Goal: Task Accomplishment & Management: Complete application form

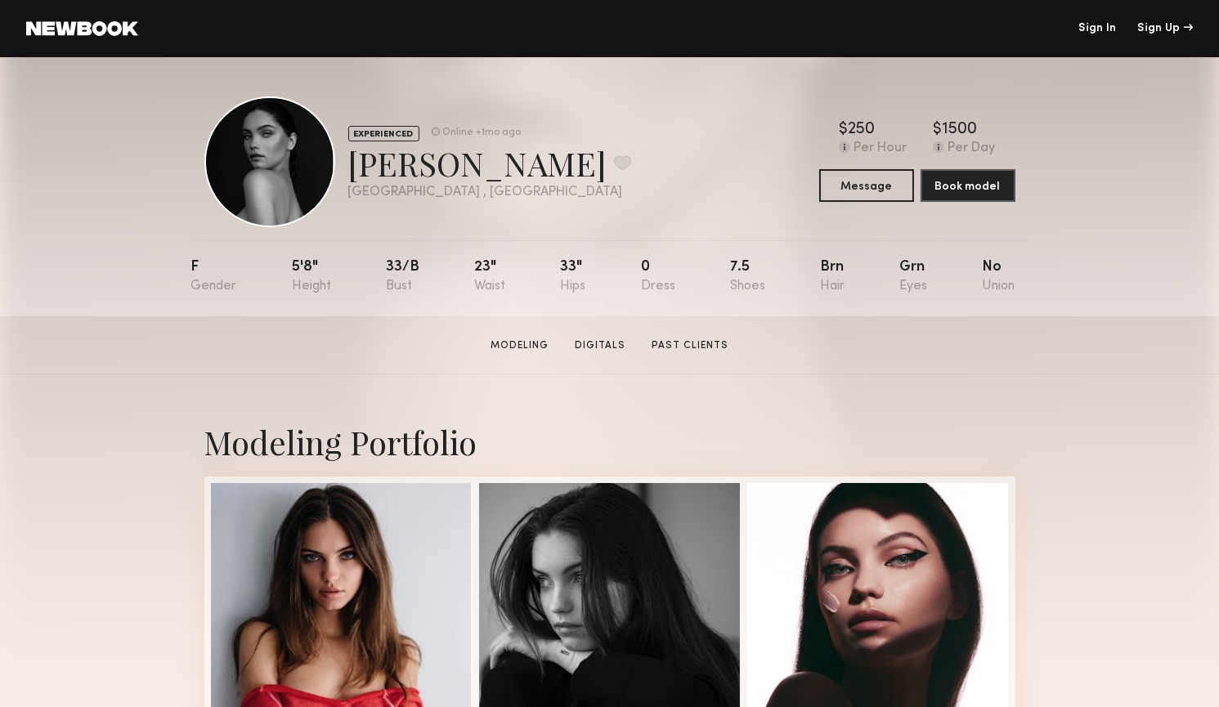
click at [96, 38] on header "Sign In Sign Up" at bounding box center [609, 28] width 1219 height 57
click at [101, 28] on link at bounding box center [82, 28] width 112 height 15
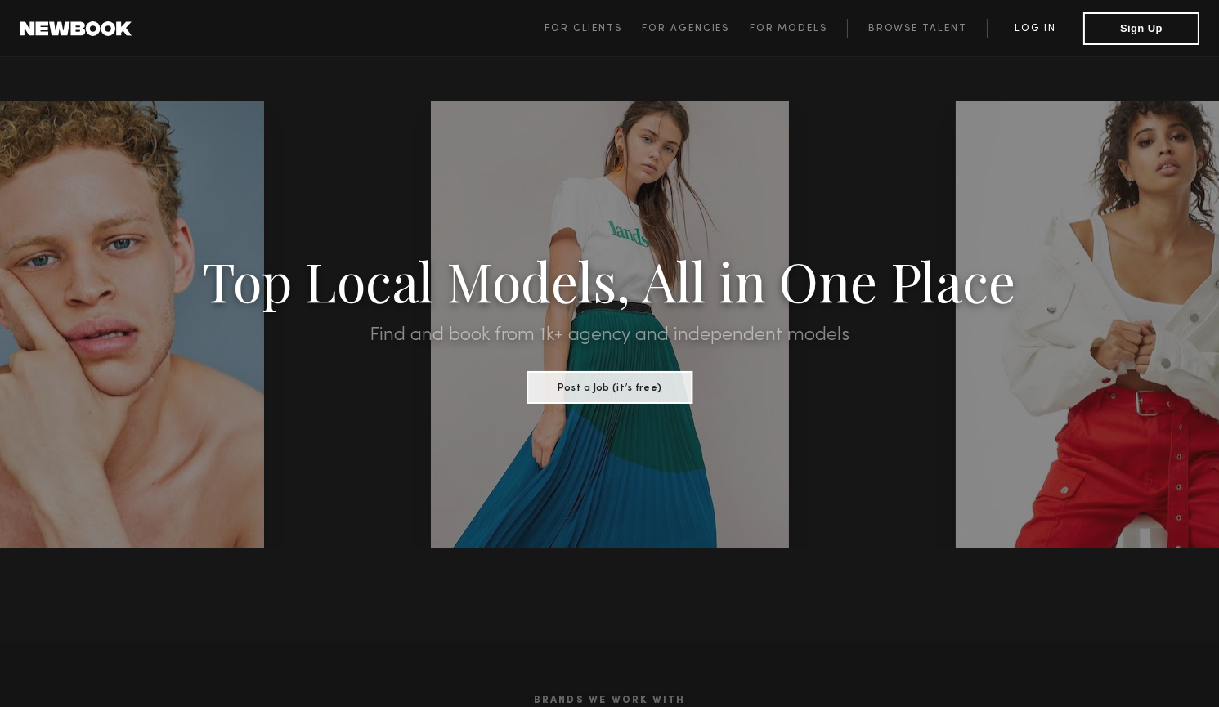
click at [1015, 20] on link "Log in" at bounding box center [1035, 29] width 96 height 20
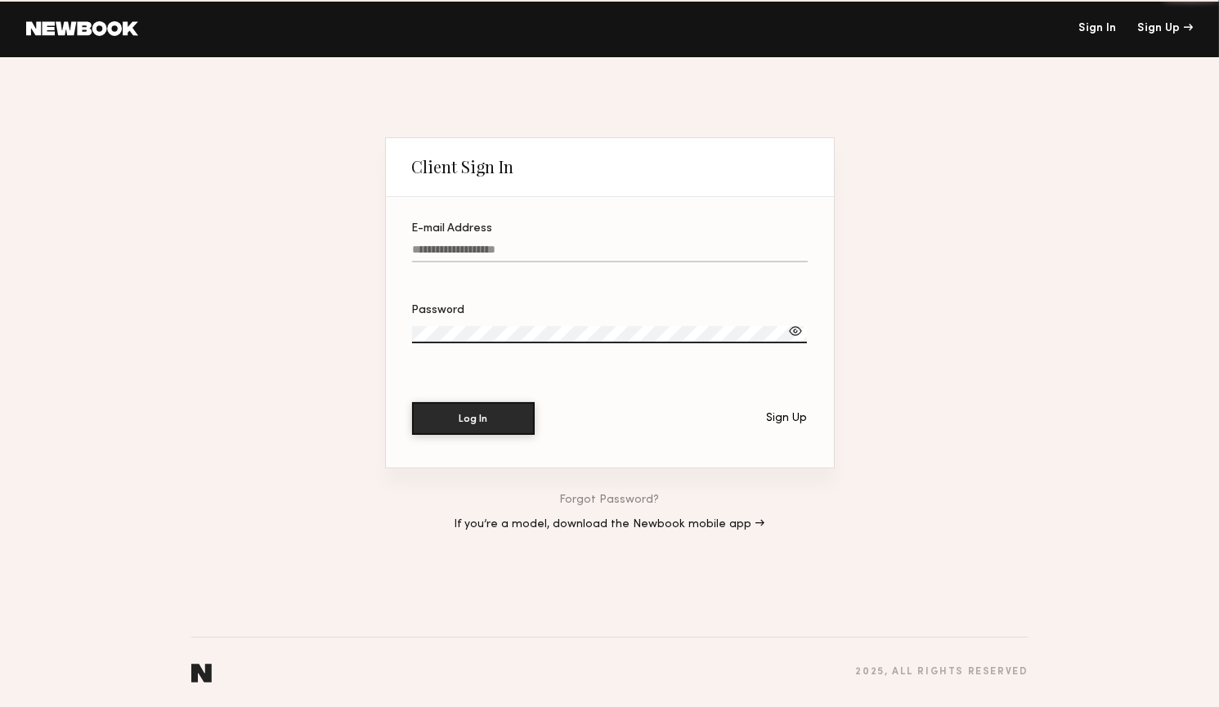
type input "**********"
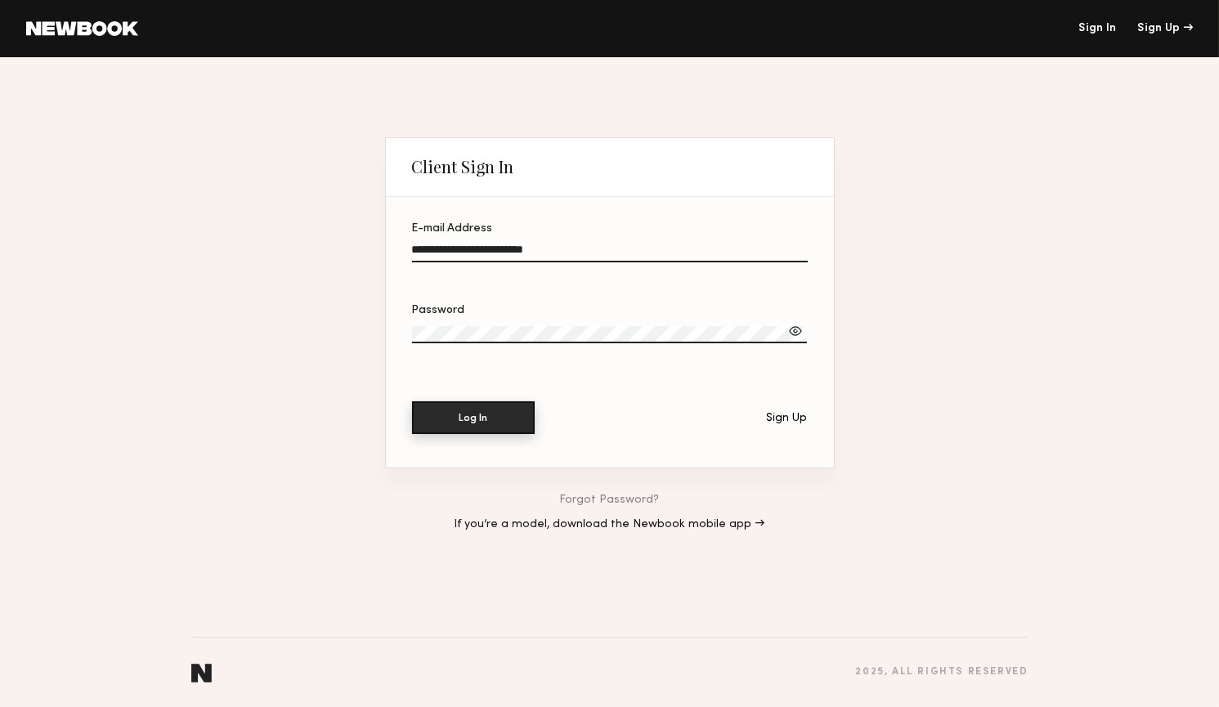
click at [496, 411] on button "Log In" at bounding box center [473, 418] width 123 height 33
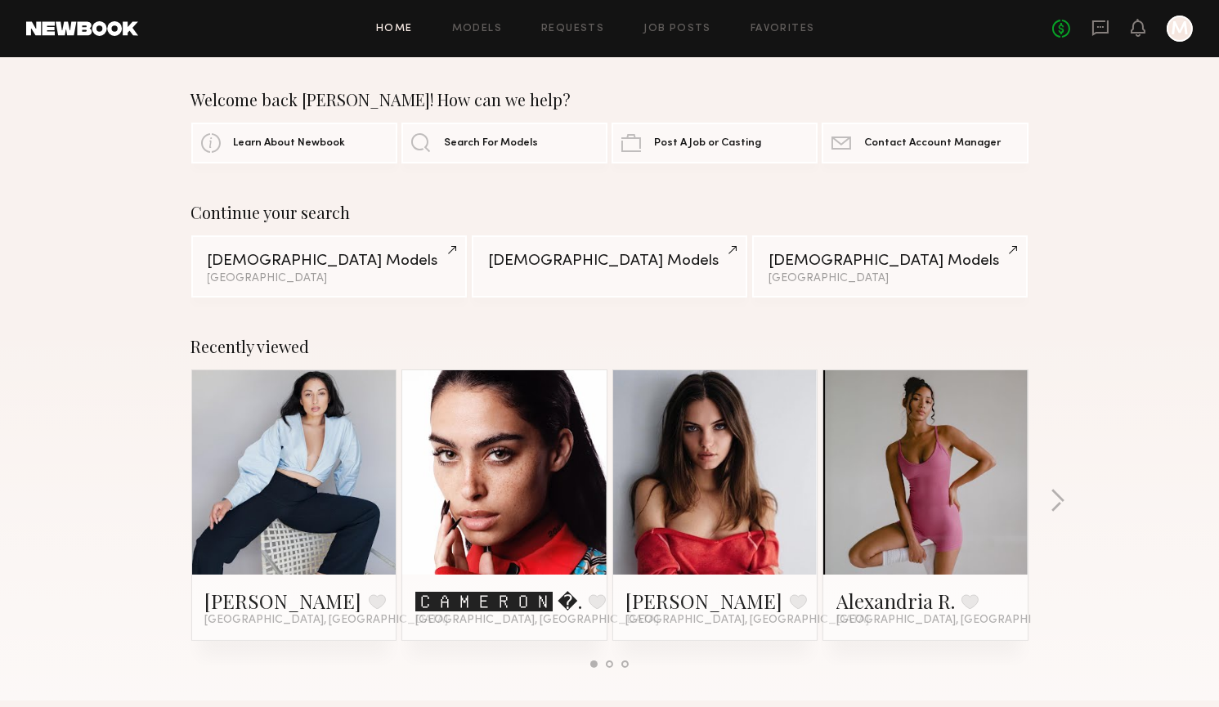
click at [397, 26] on link "Home" at bounding box center [394, 29] width 37 height 11
click at [397, 28] on link "Home" at bounding box center [394, 29] width 37 height 11
click at [480, 36] on div "Home Models Requests Job Posts Favorites Sign Out No fees up to $5,000 M" at bounding box center [665, 29] width 1055 height 26
click at [480, 29] on link "Models" at bounding box center [477, 29] width 50 height 11
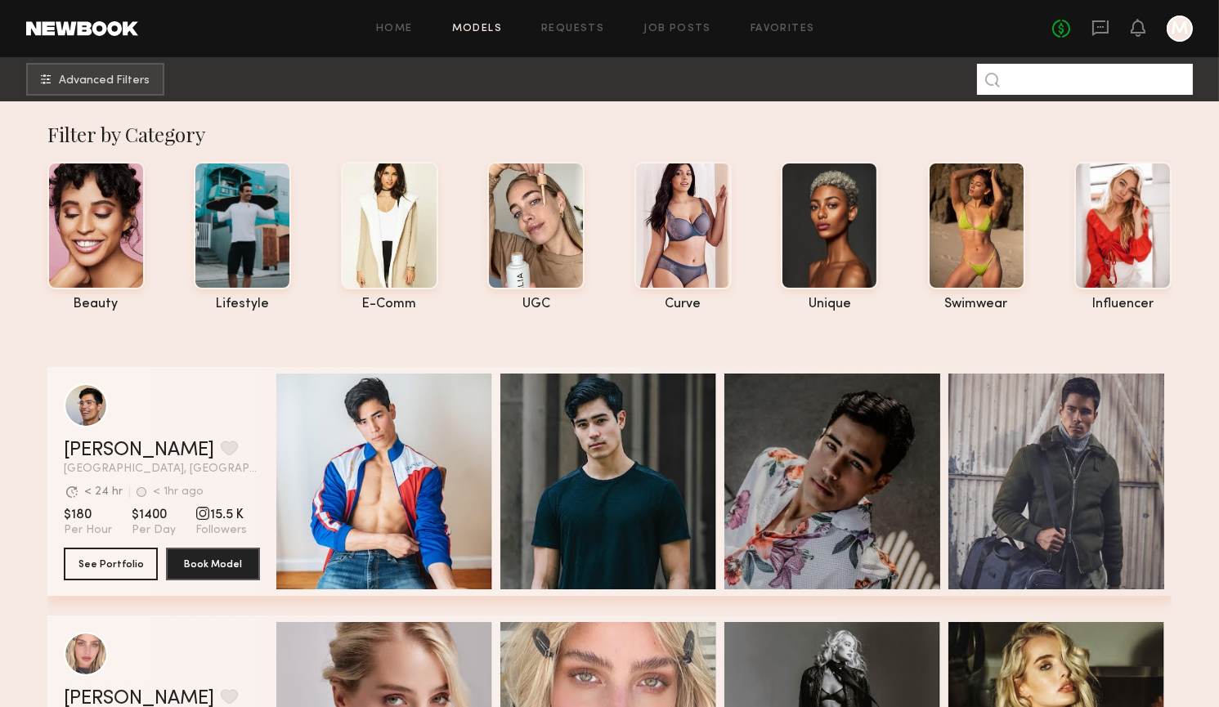
click at [1039, 85] on input at bounding box center [1085, 79] width 216 height 31
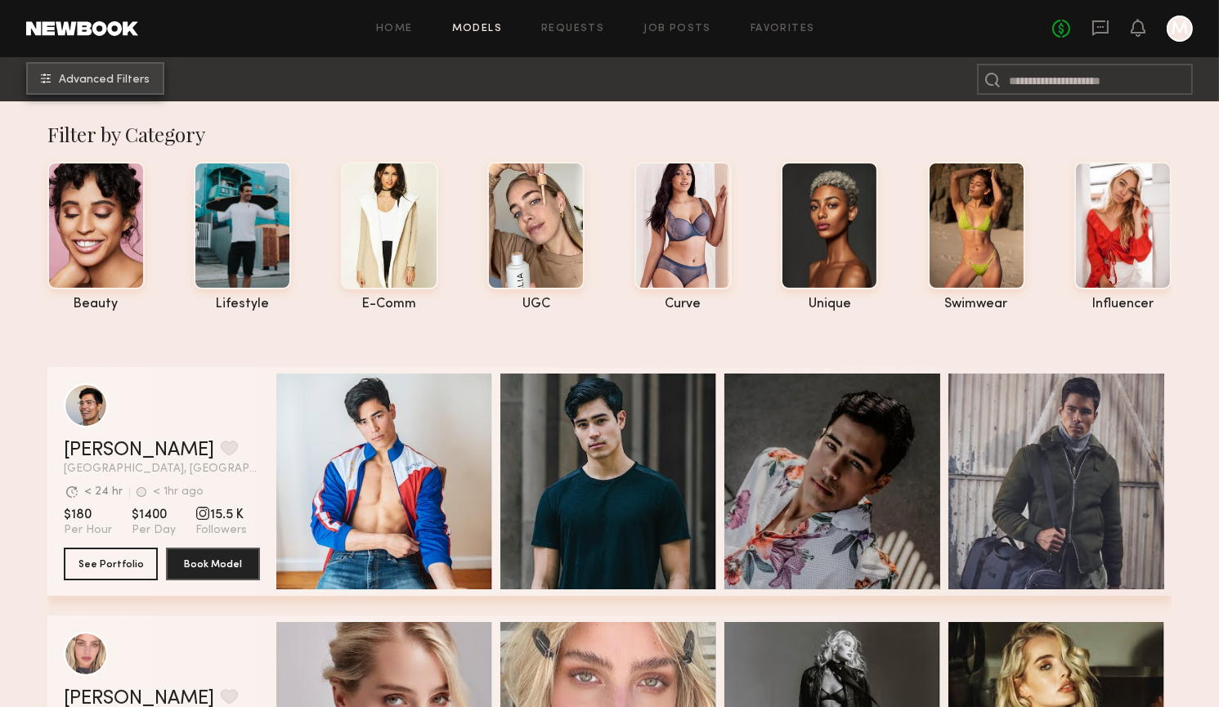
click at [111, 79] on span "Advanced Filters" at bounding box center [104, 79] width 91 height 11
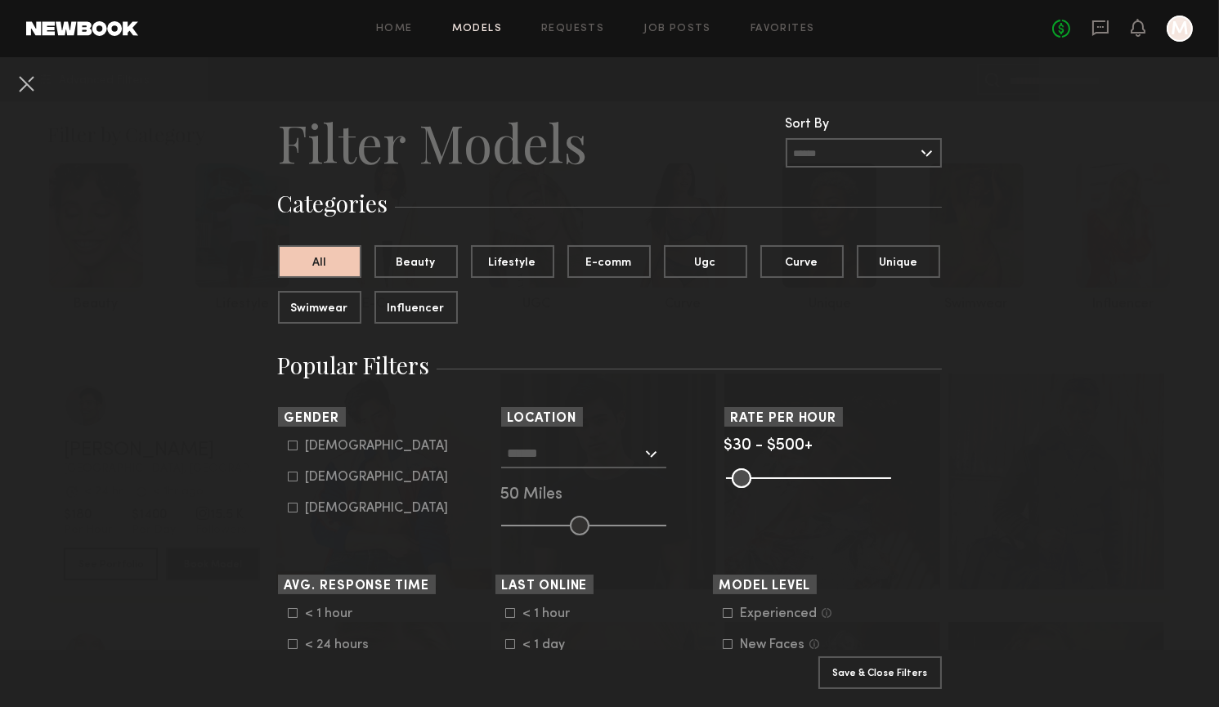
click at [294, 478] on icon at bounding box center [293, 477] width 10 height 10
type input "**"
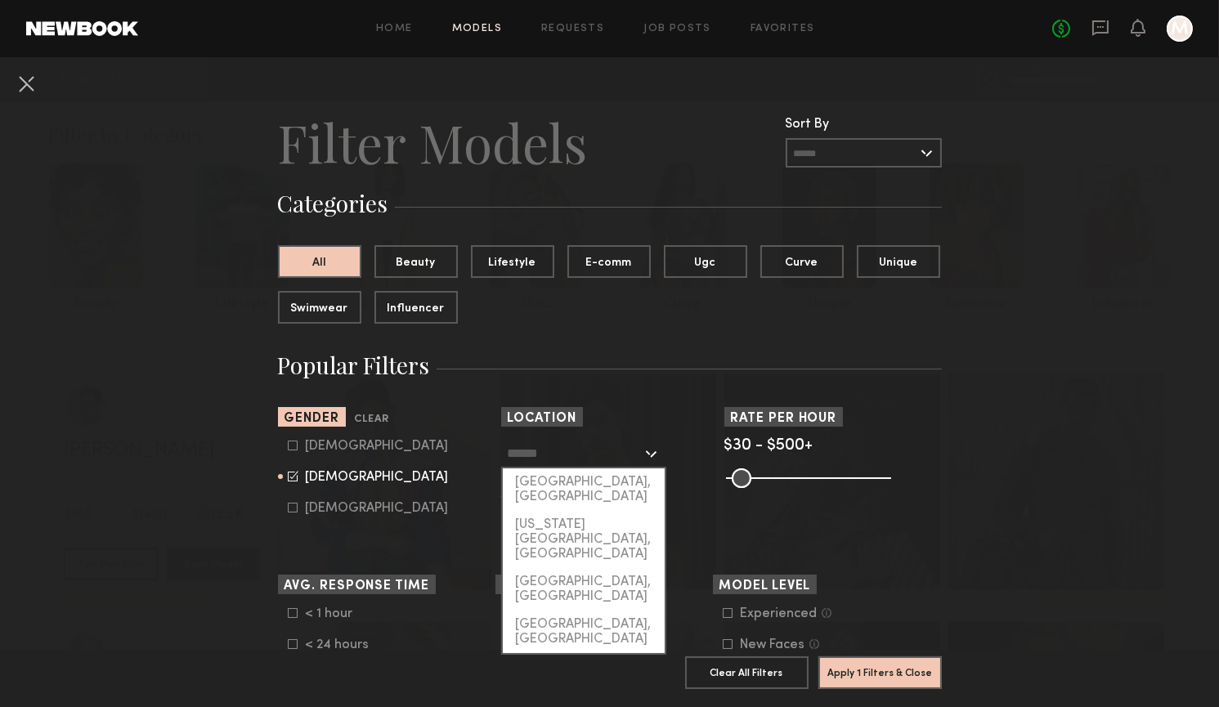
click at [560, 461] on input "text" at bounding box center [575, 453] width 134 height 28
click at [570, 481] on div "[GEOGRAPHIC_DATA], [GEOGRAPHIC_DATA]" at bounding box center [584, 490] width 162 height 43
type input "**********"
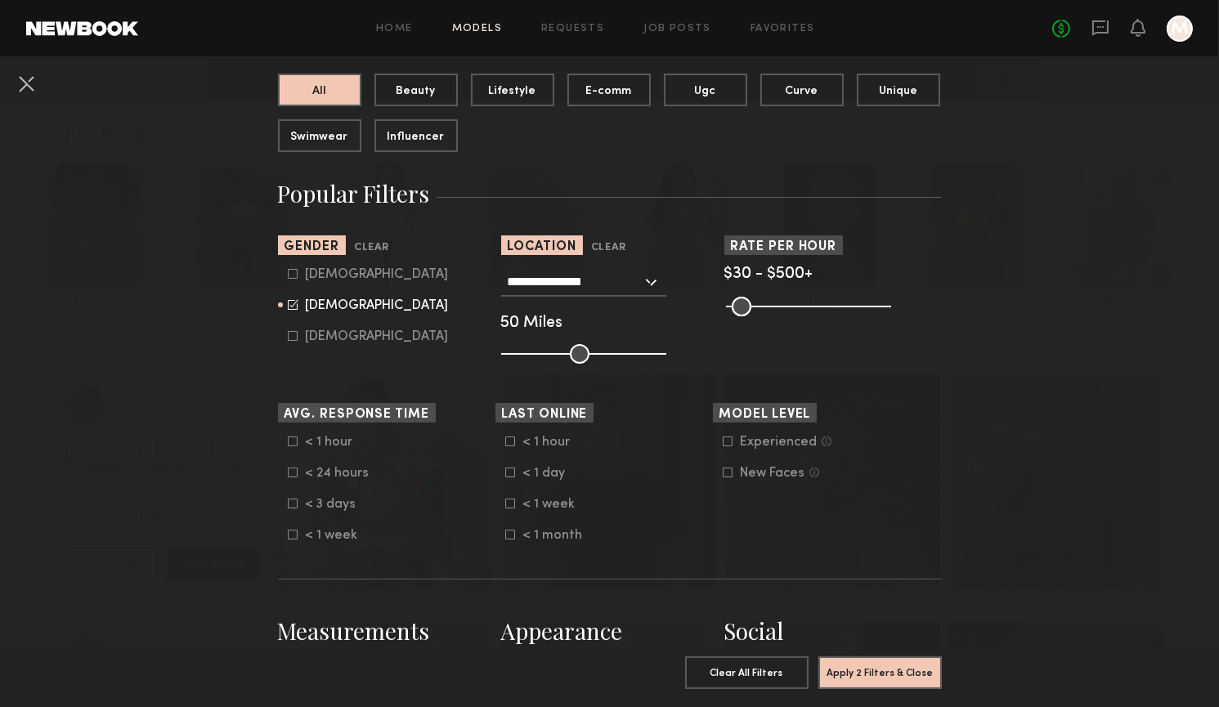
scroll to position [186, 0]
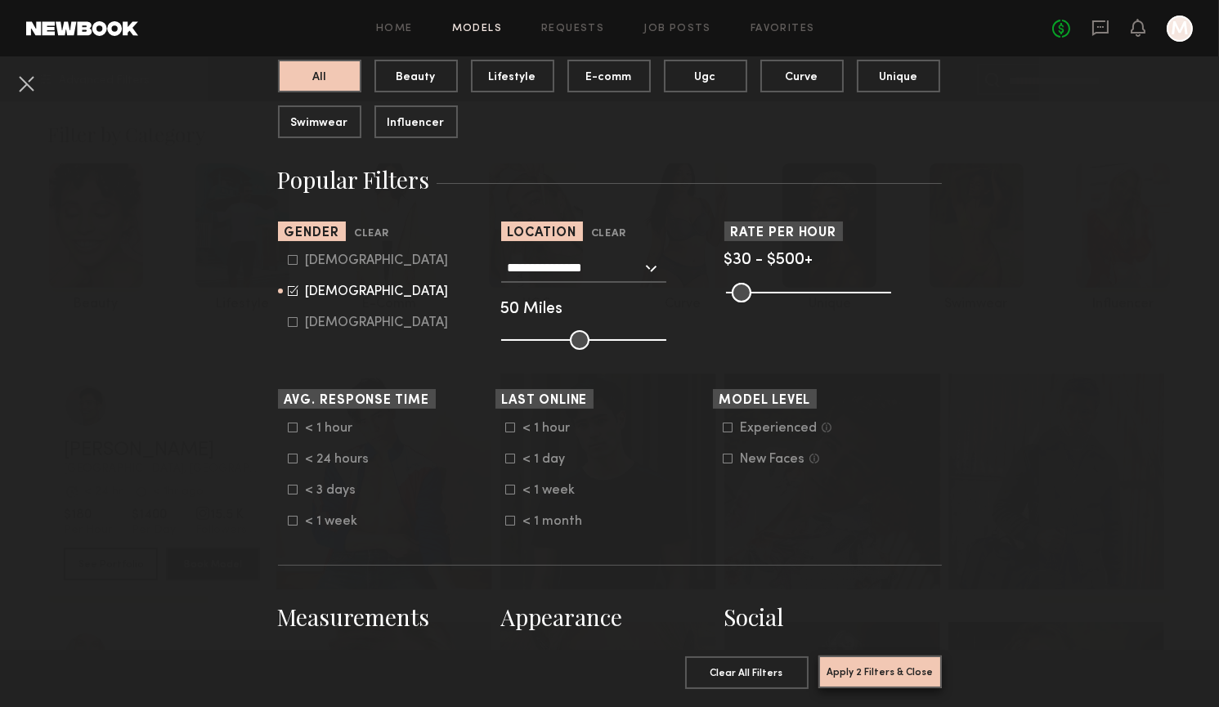
click at [886, 685] on button "Apply 2 Filters & Close" at bounding box center [880, 672] width 123 height 33
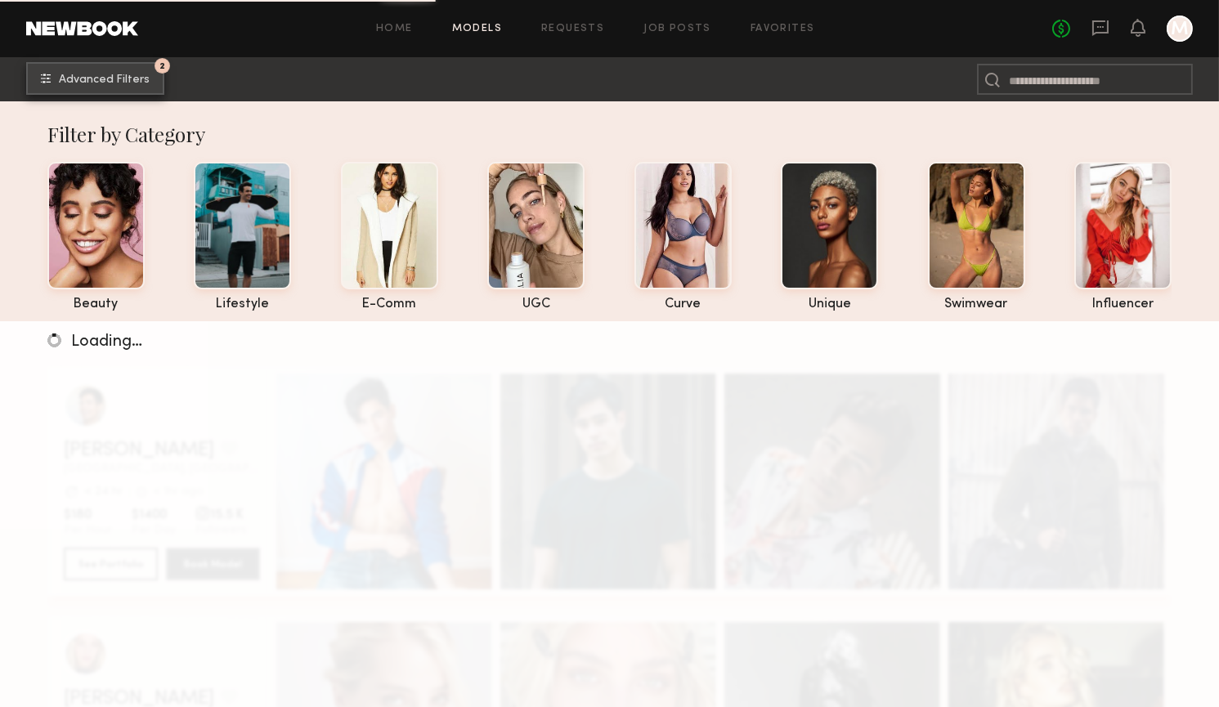
click at [128, 94] on button "2 Advanced Filters" at bounding box center [95, 78] width 138 height 33
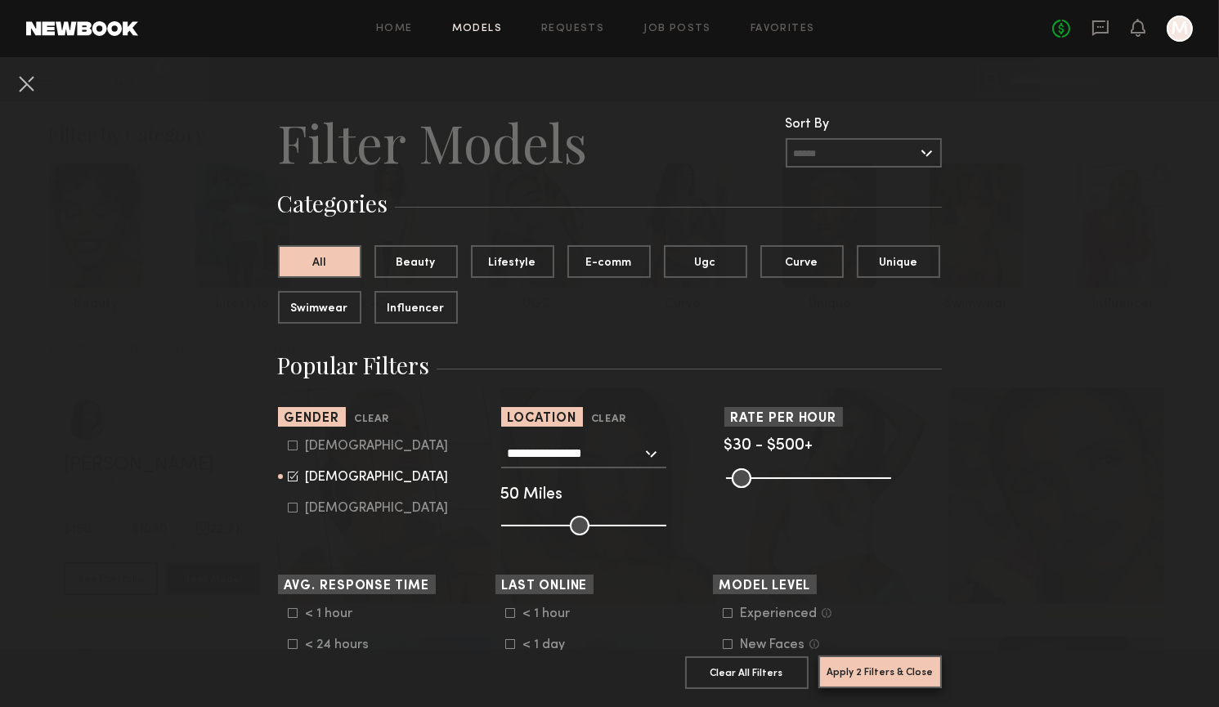
click at [879, 671] on button "Apply 2 Filters & Close" at bounding box center [880, 672] width 123 height 33
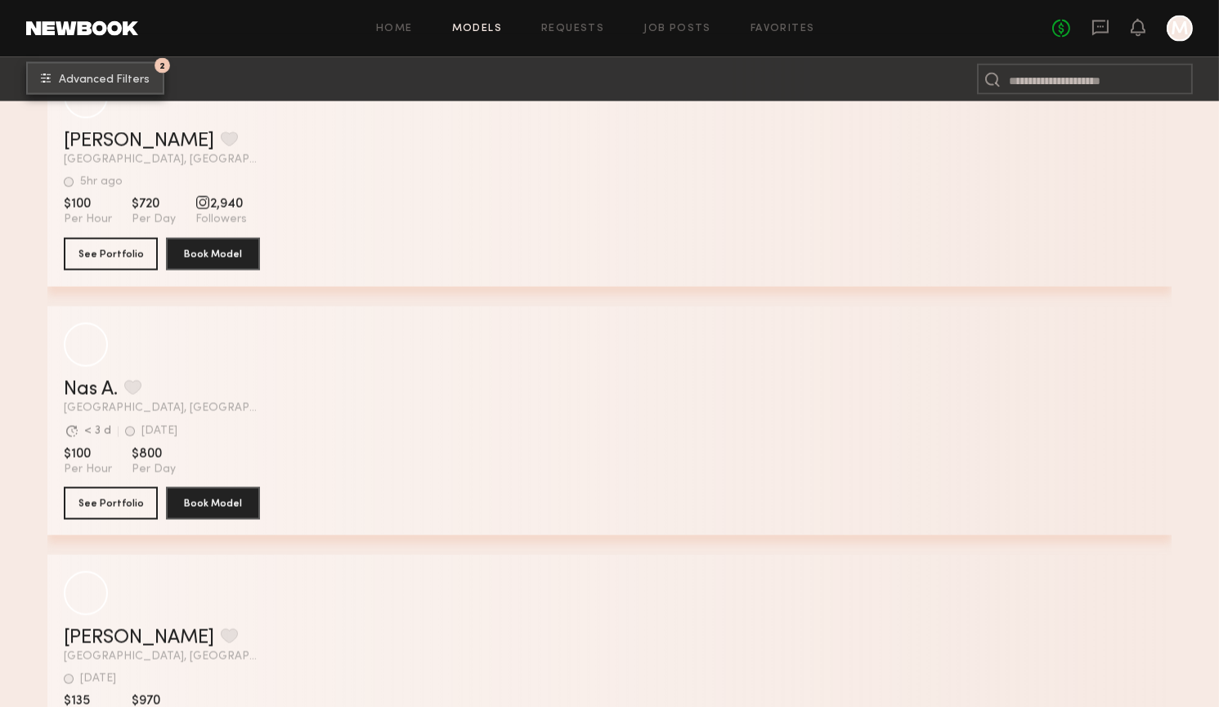
scroll to position [81396, 0]
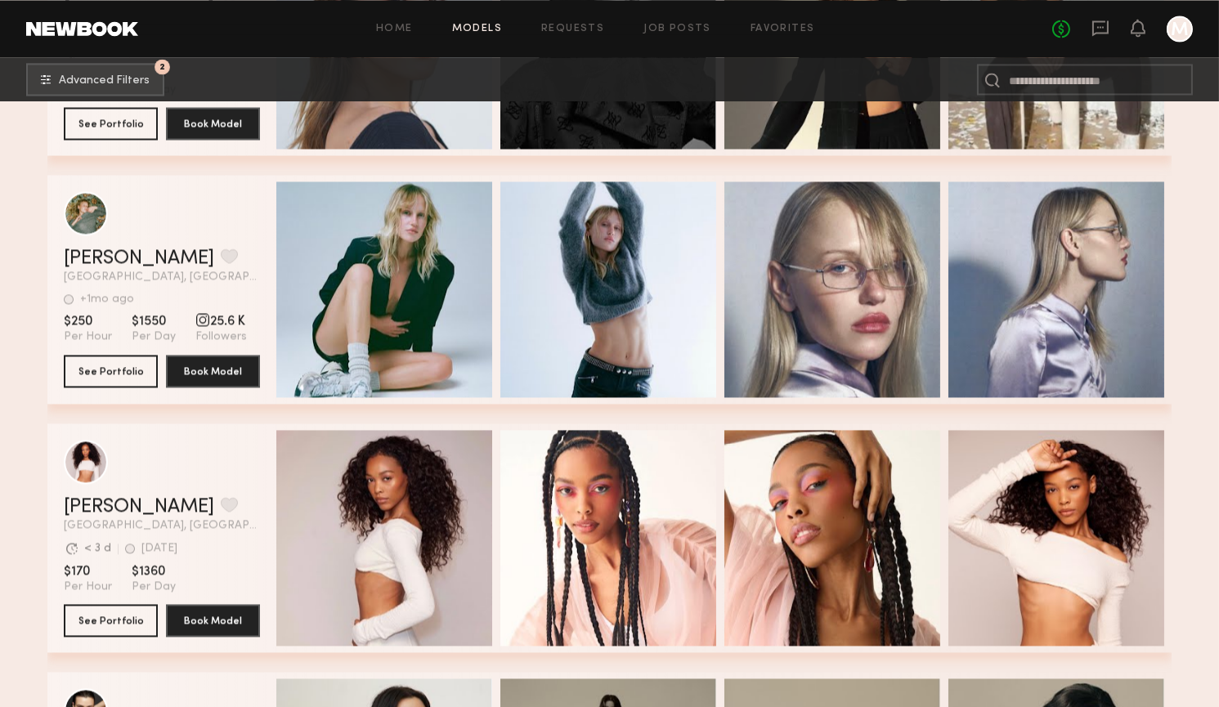
scroll to position [137677, 0]
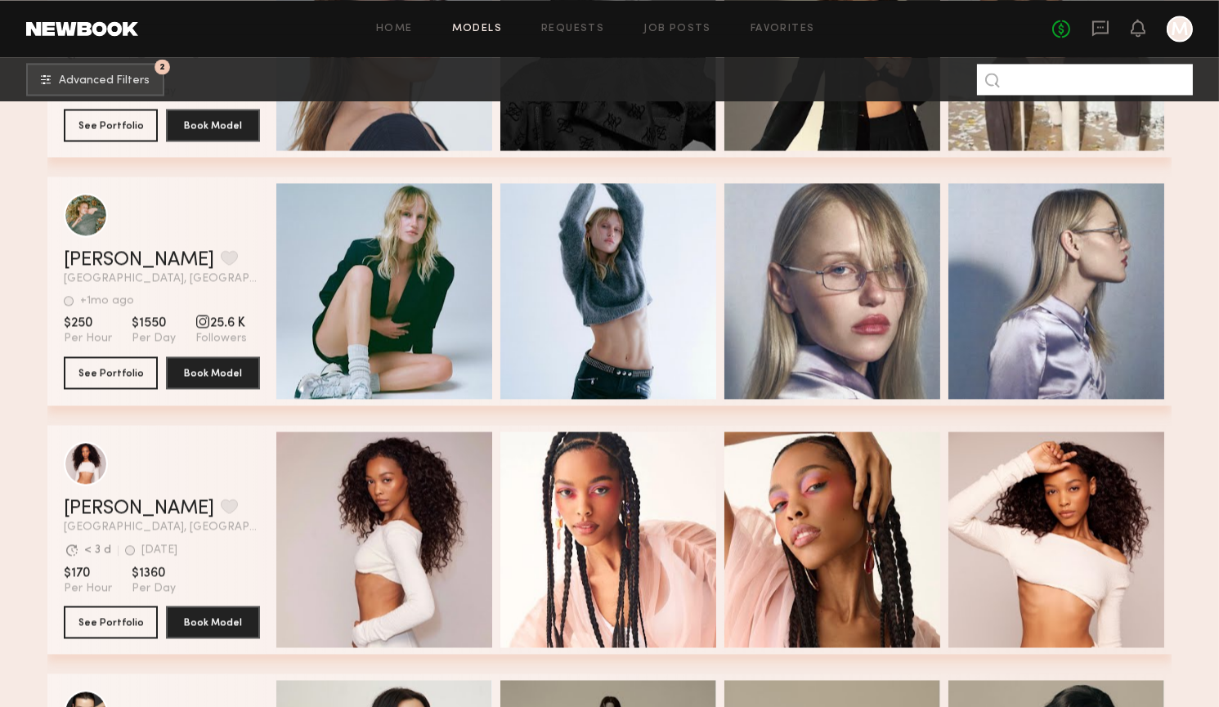
click at [1033, 79] on input at bounding box center [1085, 79] width 216 height 31
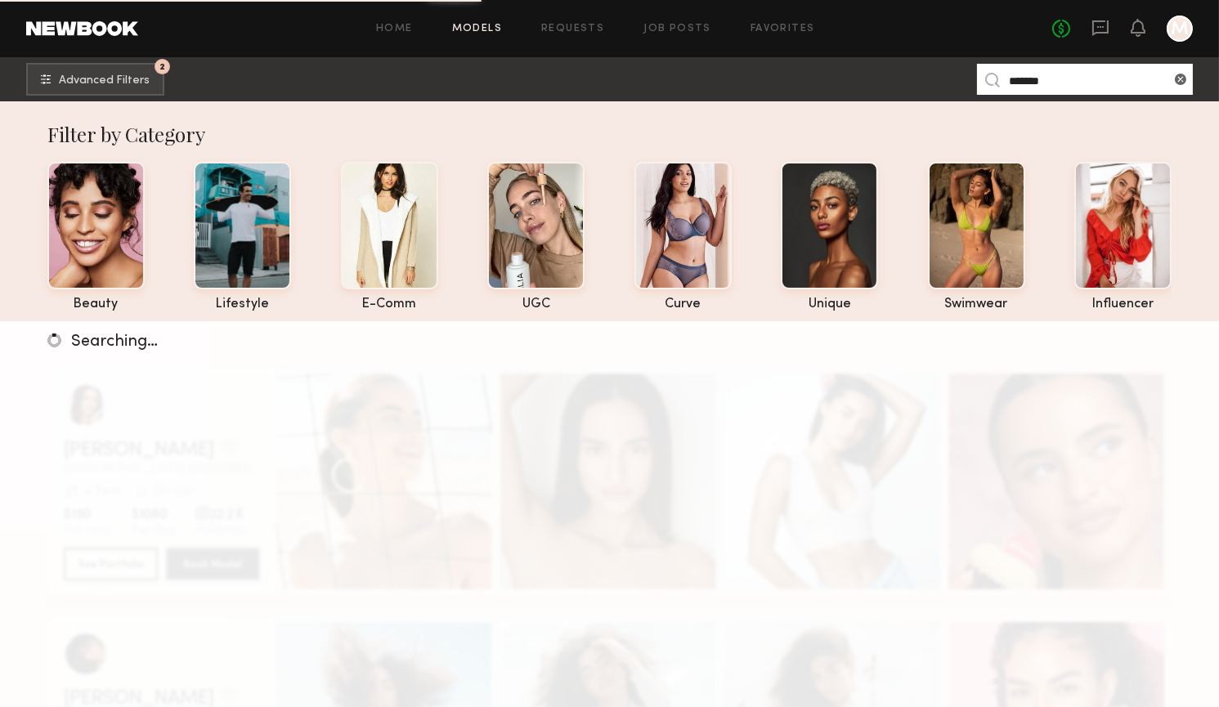
type input "*******"
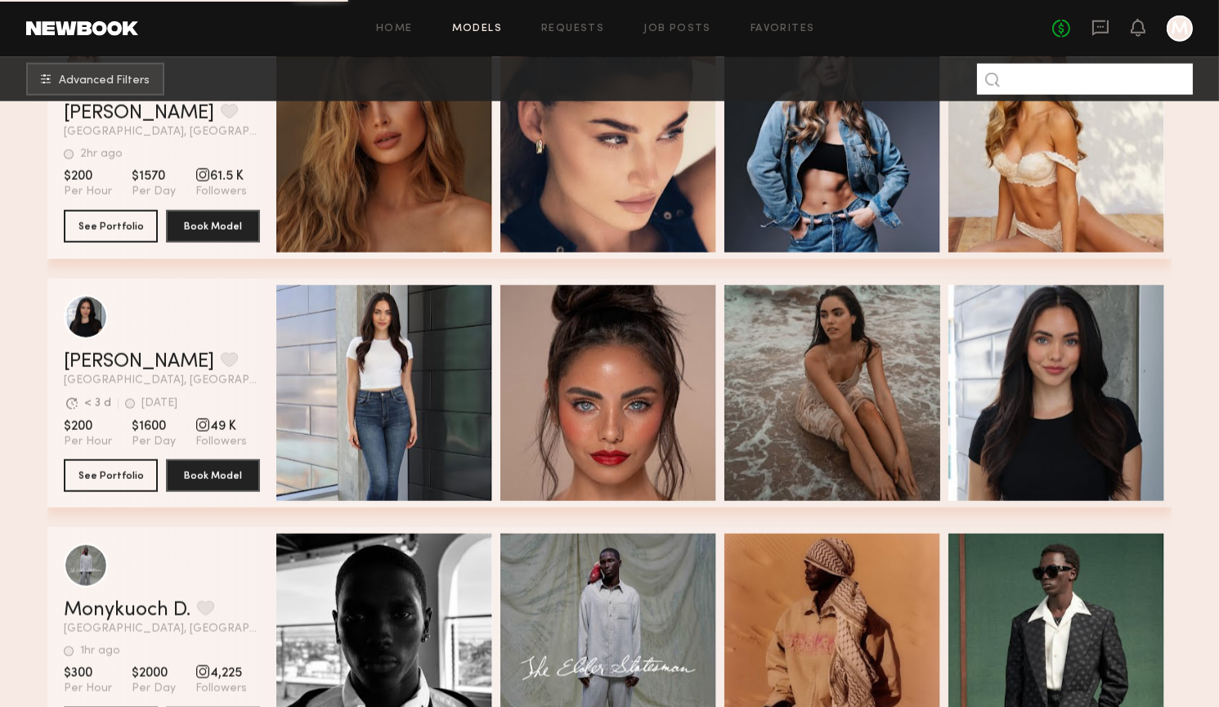
scroll to position [14615, 0]
